Goal: Task Accomplishment & Management: Use online tool/utility

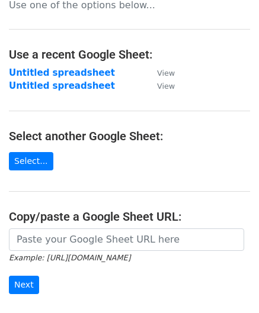
scroll to position [119, 0]
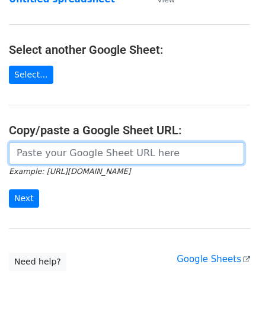
click at [71, 143] on input "url" at bounding box center [126, 153] width 235 height 23
paste input "[URL][DOMAIN_NAME]"
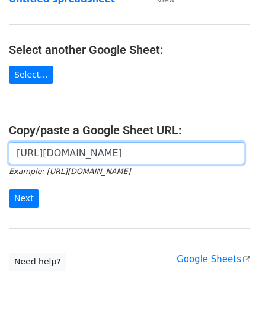
scroll to position [0, 266]
type input "[URL][DOMAIN_NAME]"
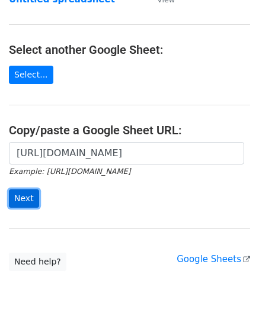
click at [25, 197] on input "Next" at bounding box center [24, 199] width 30 height 18
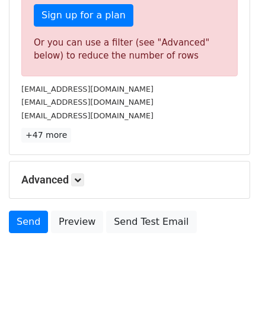
scroll to position [400, 0]
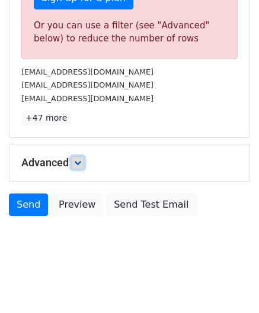
click at [81, 159] on icon at bounding box center [77, 162] width 7 height 7
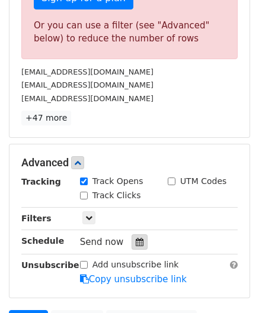
click at [136, 241] on icon at bounding box center [140, 242] width 8 height 8
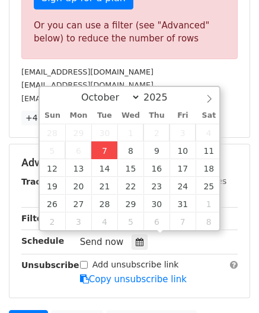
type input "[DATE] 12:00"
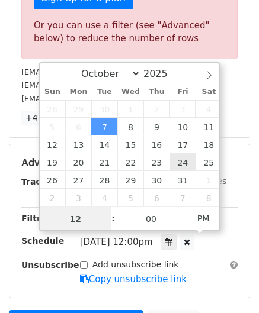
paste input "4"
type input "4"
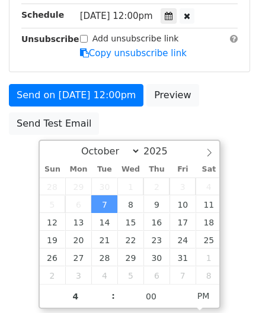
type input "2025-10-07 16:00"
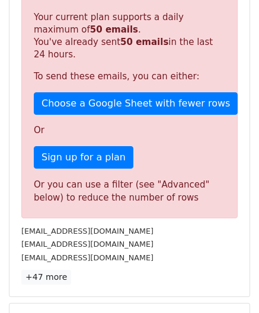
scroll to position [543, 0]
